Goal: Task Accomplishment & Management: Manage account settings

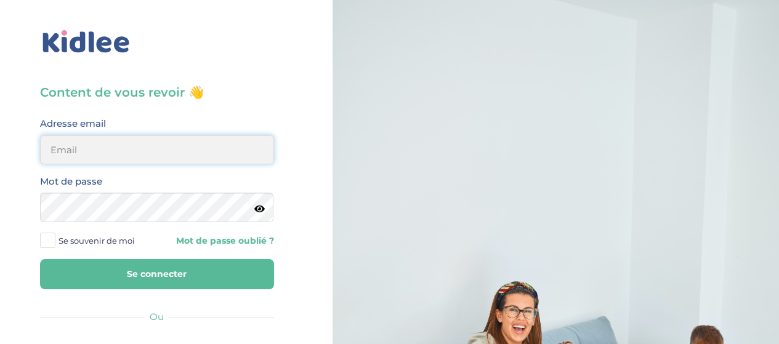
type input "hayetouali2@gmail.com"
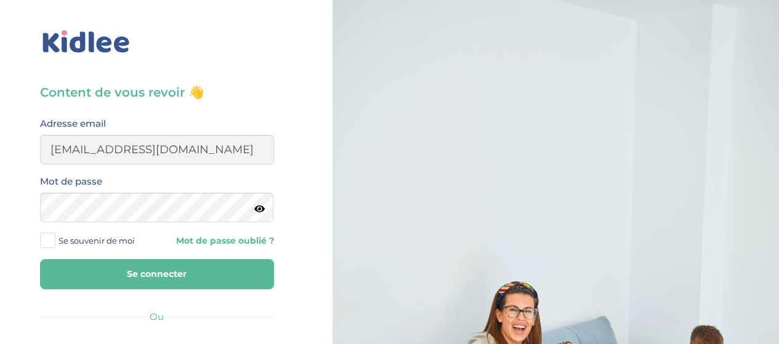
click at [204, 279] on button "Se connecter" at bounding box center [157, 274] width 234 height 30
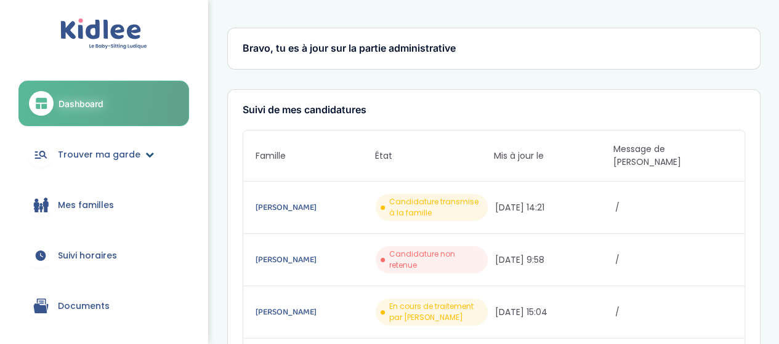
click at [102, 151] on span "Trouver ma garde" at bounding box center [99, 154] width 82 height 13
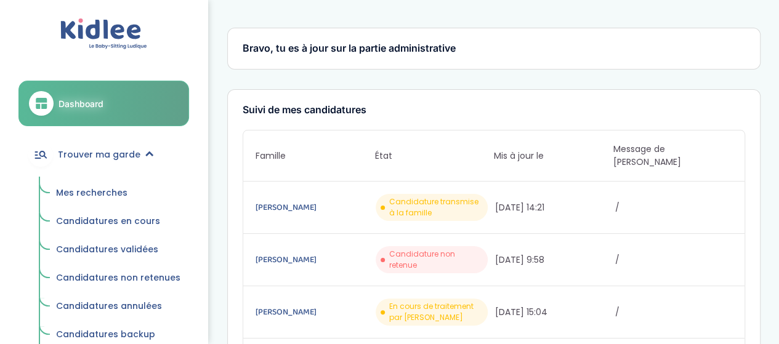
click at [96, 195] on span "Mes recherches" at bounding box center [91, 193] width 71 height 12
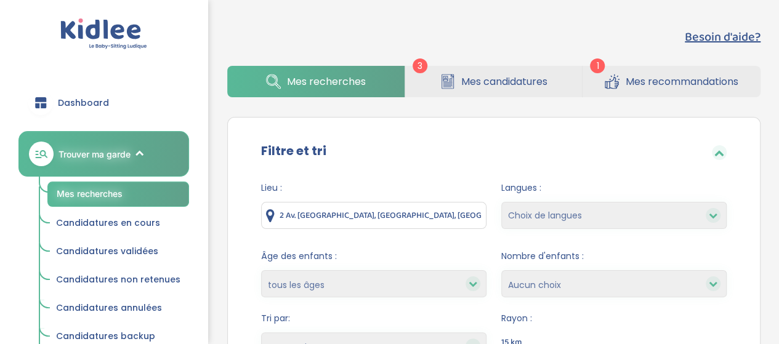
click at [654, 86] on span "Mes recommandations" at bounding box center [681, 81] width 113 height 15
